Goal: Check status

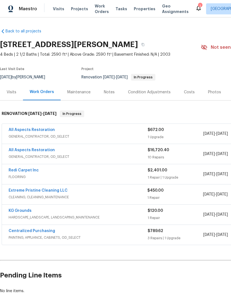
click at [22, 171] on link "Redi Carpet Inc" at bounding box center [24, 170] width 30 height 4
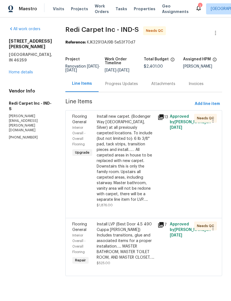
click at [124, 87] on div "Progress Updates" at bounding box center [121, 84] width 33 height 6
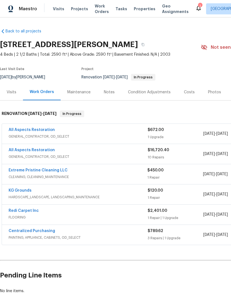
click at [22, 152] on link "All Aspects Restoration" at bounding box center [32, 150] width 46 height 4
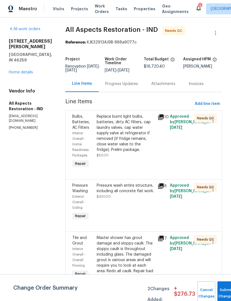
click at [131, 87] on div "Progress Updates" at bounding box center [121, 84] width 33 height 6
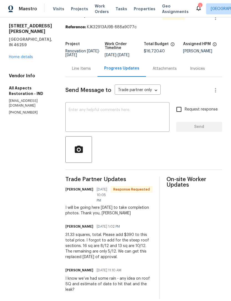
scroll to position [18, 0]
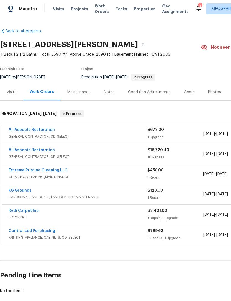
click at [18, 132] on link "All Aspects Restoration" at bounding box center [32, 130] width 46 height 4
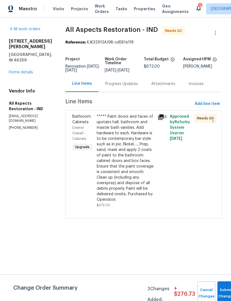
click at [117, 87] on div "Progress Updates" at bounding box center [121, 84] width 33 height 6
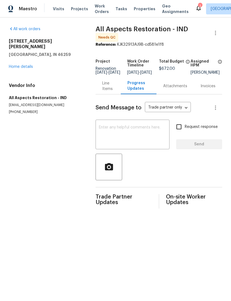
click at [18, 65] on link "Home details" at bounding box center [21, 67] width 24 height 4
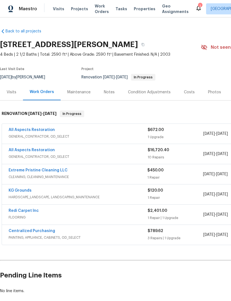
click at [25, 152] on link "All Aspects Restoration" at bounding box center [32, 150] width 46 height 4
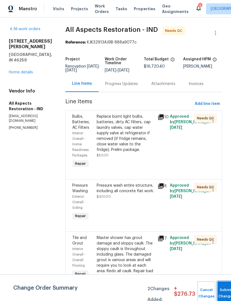
click at [224, 289] on button "Submit Changes" at bounding box center [226, 293] width 18 height 24
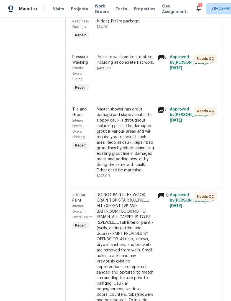
scroll to position [130, 0]
